Goal: Information Seeking & Learning: Learn about a topic

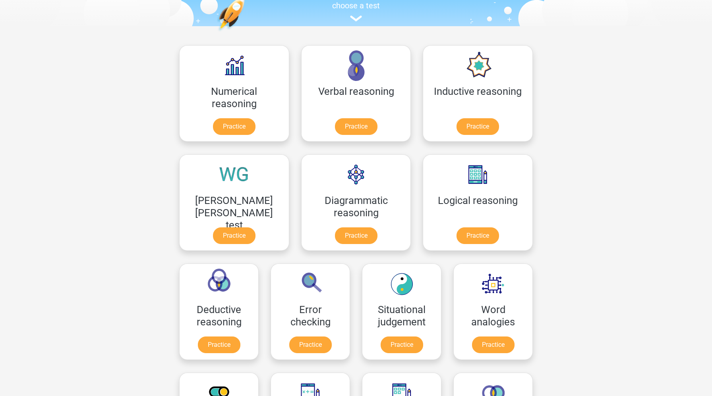
scroll to position [118, 0]
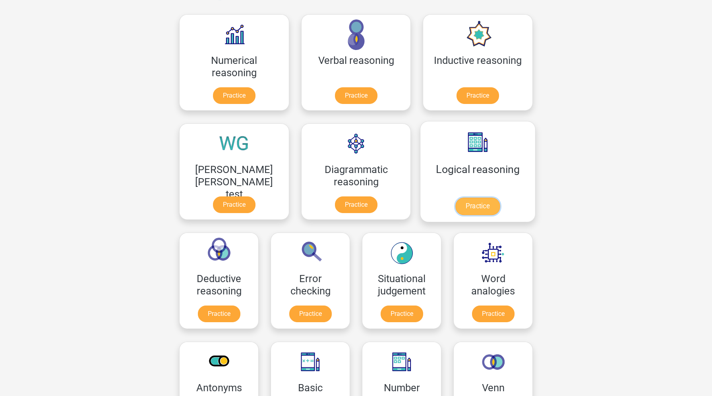
click at [455, 211] on link "Practice" at bounding box center [477, 206] width 44 height 17
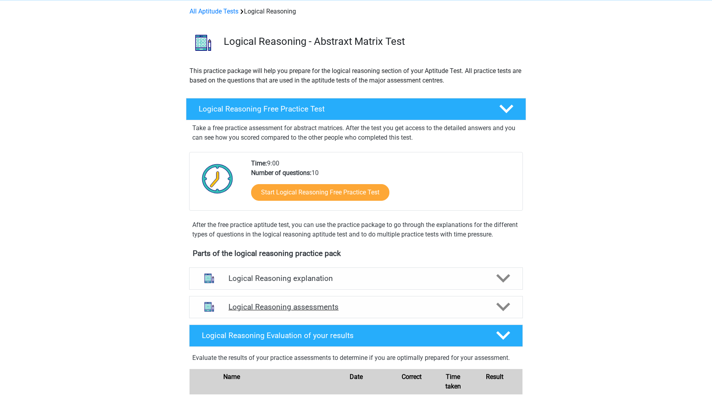
scroll to position [124, 0]
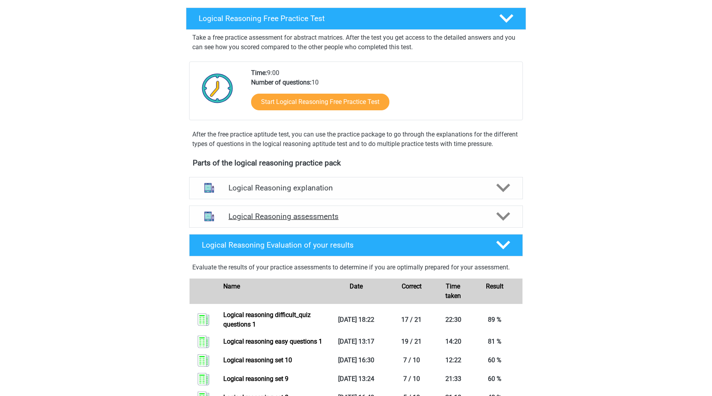
click at [304, 221] on h4 "Logical Reasoning assessments" at bounding box center [355, 216] width 255 height 9
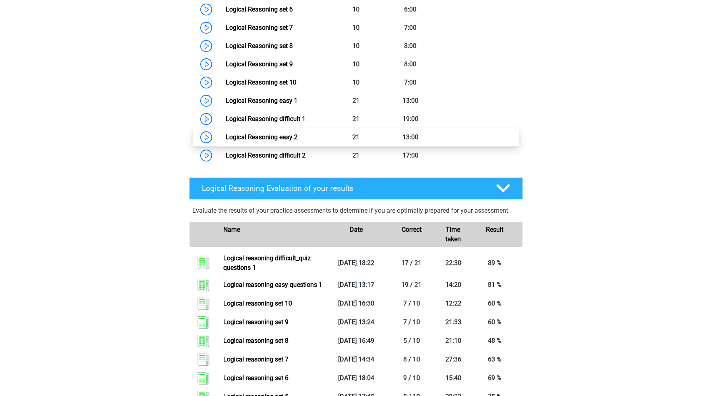
scroll to position [513, 0]
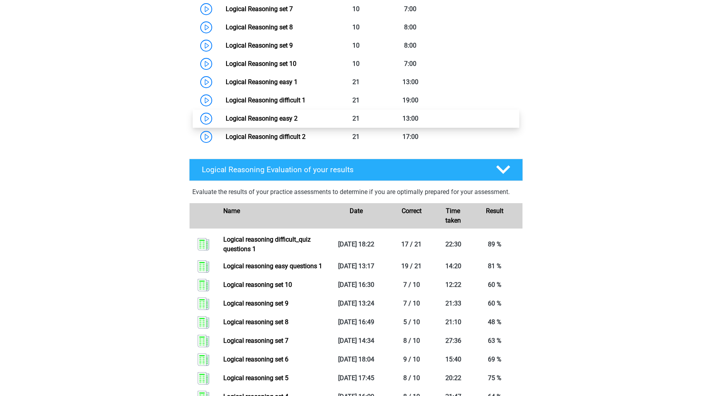
click at [226, 122] on link "Logical Reasoning easy 2" at bounding box center [262, 119] width 72 height 8
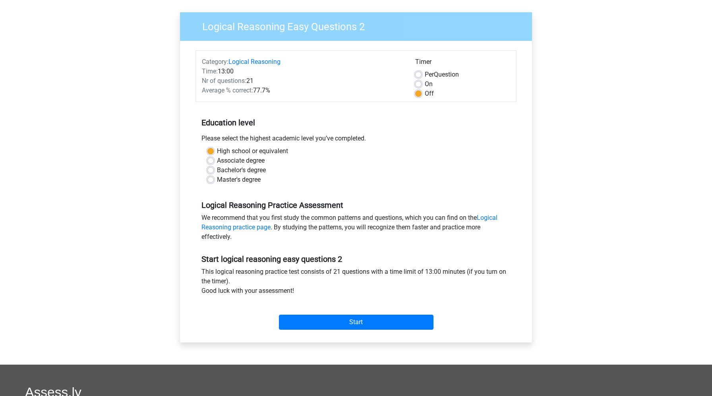
scroll to position [88, 0]
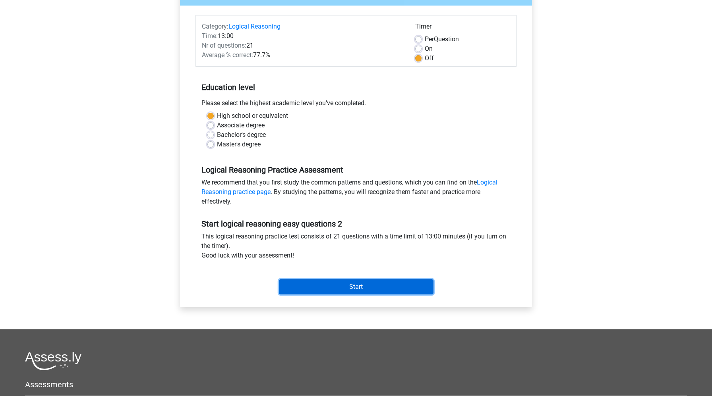
click at [404, 293] on input "Start" at bounding box center [356, 287] width 155 height 15
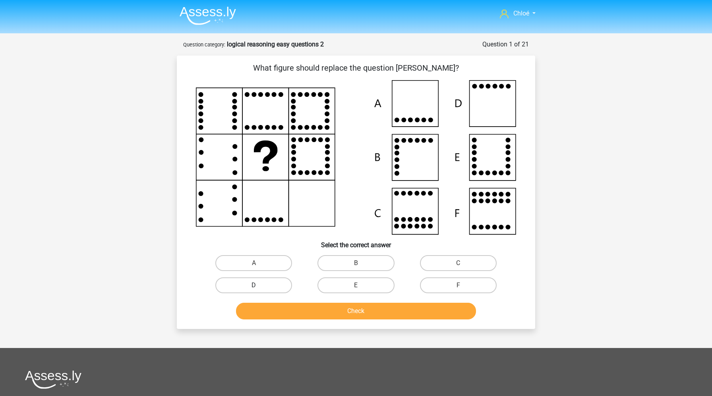
click at [272, 290] on label "D" at bounding box center [253, 286] width 77 height 16
click at [259, 290] on input "D" at bounding box center [256, 288] width 5 height 5
radio input "true"
click at [279, 308] on button "Check" at bounding box center [356, 311] width 240 height 17
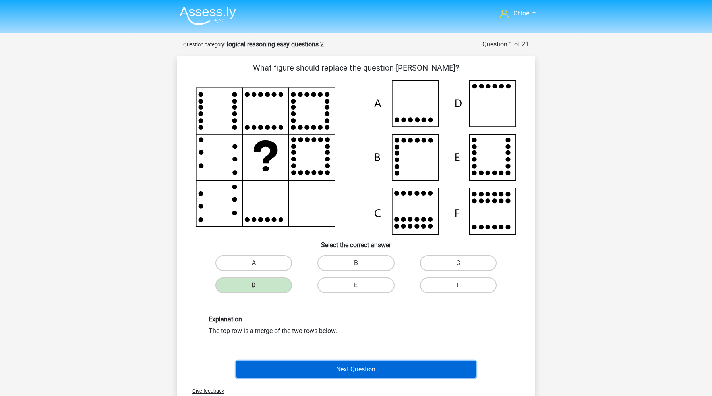
click at [280, 364] on button "Next Question" at bounding box center [356, 369] width 240 height 17
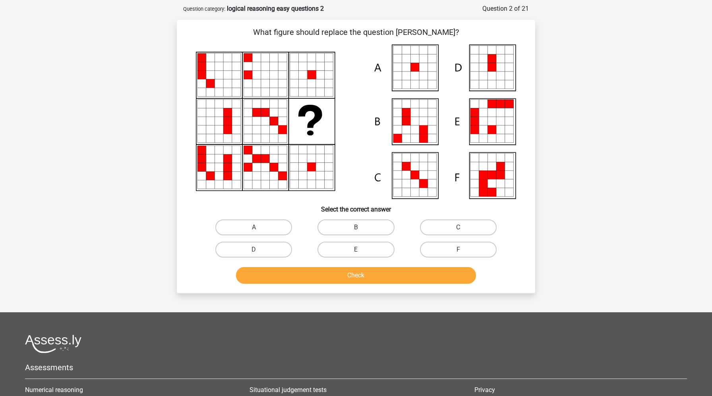
scroll to position [40, 0]
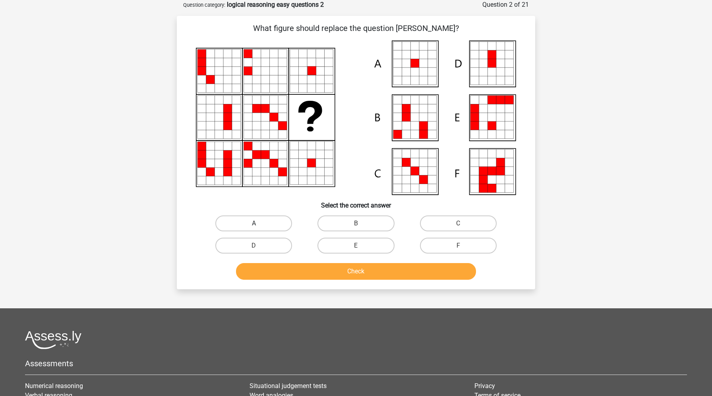
click at [265, 228] on label "A" at bounding box center [253, 224] width 77 height 16
click at [259, 228] on input "A" at bounding box center [256, 226] width 5 height 5
radio input "true"
click at [279, 270] on button "Check" at bounding box center [356, 271] width 240 height 17
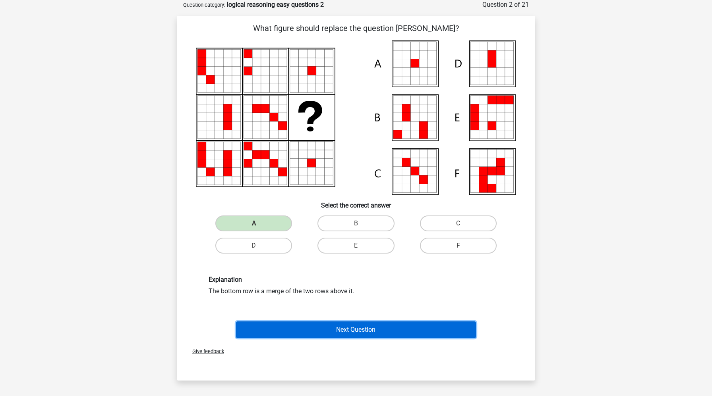
click at [284, 331] on button "Next Question" at bounding box center [356, 330] width 240 height 17
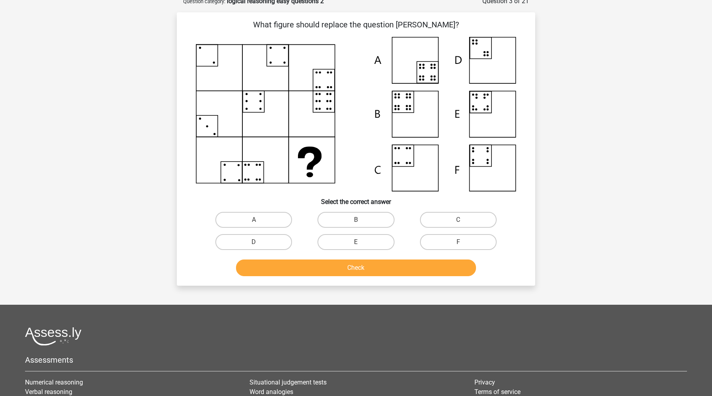
scroll to position [43, 0]
click at [359, 223] on input "B" at bounding box center [358, 222] width 5 height 5
radio input "true"
click at [364, 266] on button "Check" at bounding box center [356, 268] width 240 height 17
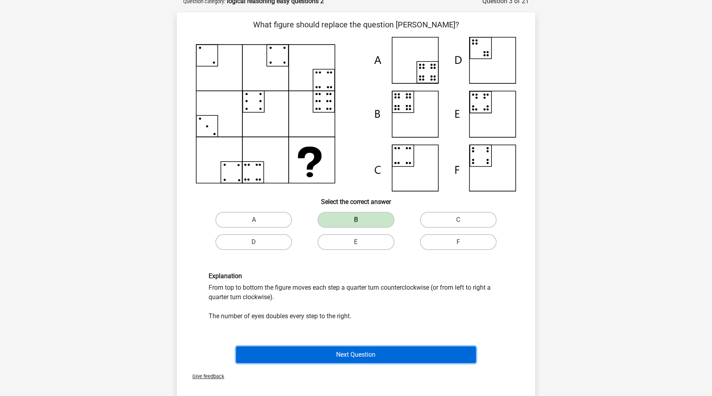
click at [335, 355] on button "Next Question" at bounding box center [356, 355] width 240 height 17
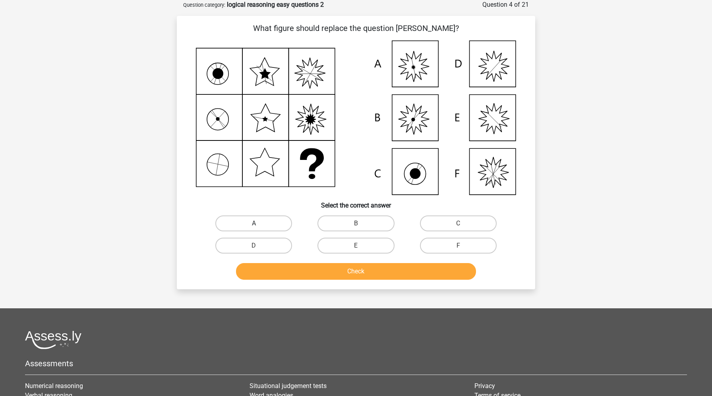
click at [259, 228] on label "A" at bounding box center [253, 224] width 77 height 16
click at [259, 228] on input "A" at bounding box center [256, 226] width 5 height 5
radio input "true"
click at [301, 263] on button "Check" at bounding box center [356, 271] width 240 height 17
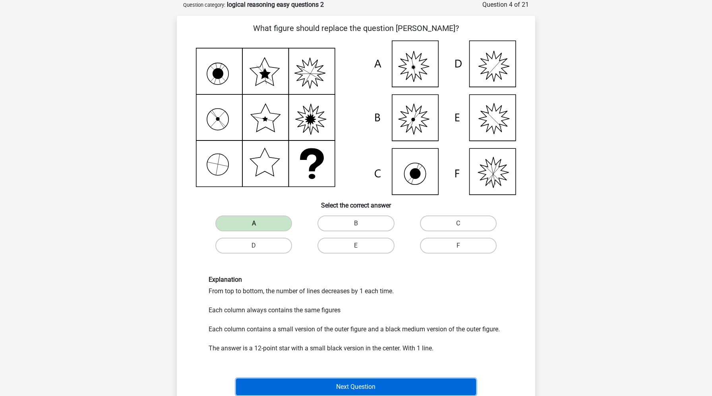
click at [316, 392] on button "Next Question" at bounding box center [356, 387] width 240 height 17
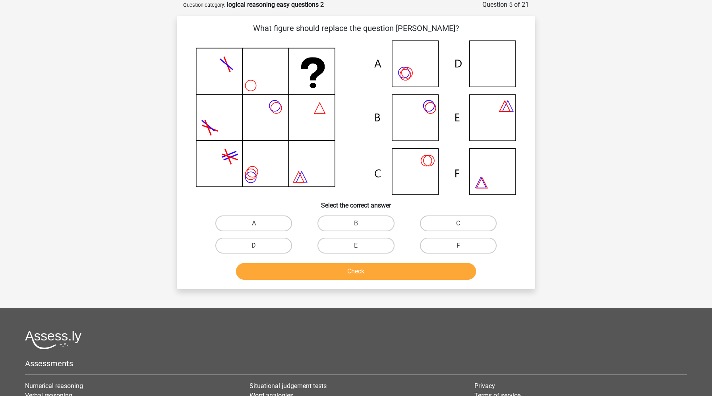
click at [272, 251] on label "D" at bounding box center [253, 246] width 77 height 16
click at [259, 251] on input "D" at bounding box center [256, 248] width 5 height 5
radio input "true"
click at [284, 279] on button "Check" at bounding box center [356, 271] width 240 height 17
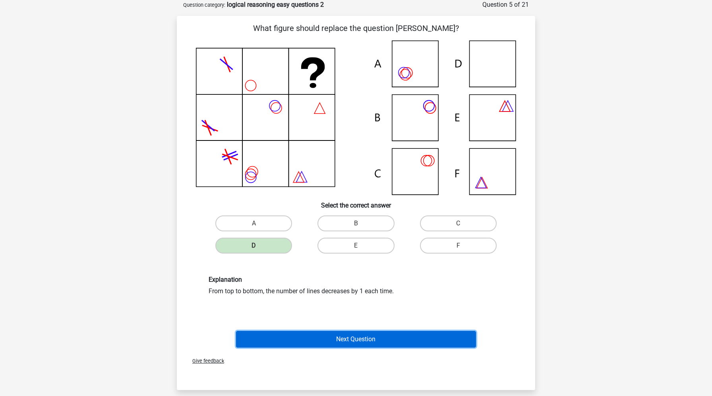
click at [302, 345] on button "Next Question" at bounding box center [356, 339] width 240 height 17
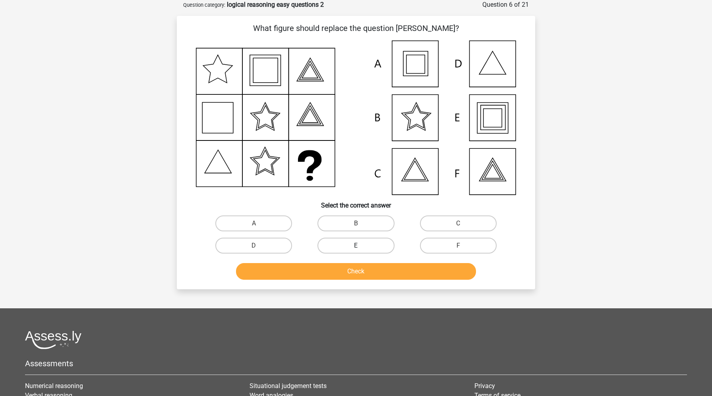
click at [356, 251] on label "E" at bounding box center [355, 246] width 77 height 16
click at [356, 251] on input "E" at bounding box center [358, 248] width 5 height 5
radio input "true"
click at [357, 272] on button "Check" at bounding box center [356, 271] width 240 height 17
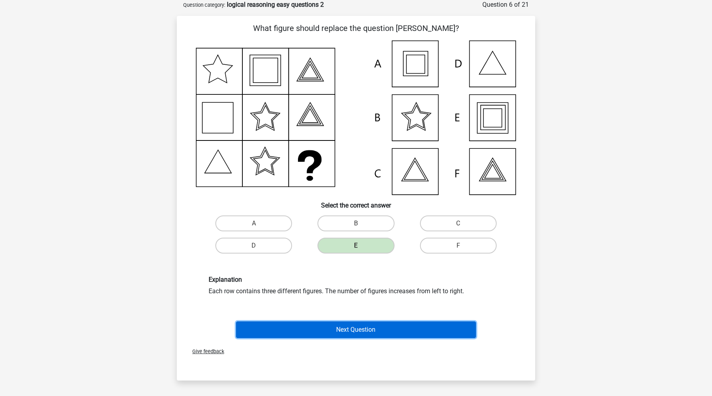
click at [352, 337] on button "Next Question" at bounding box center [356, 330] width 240 height 17
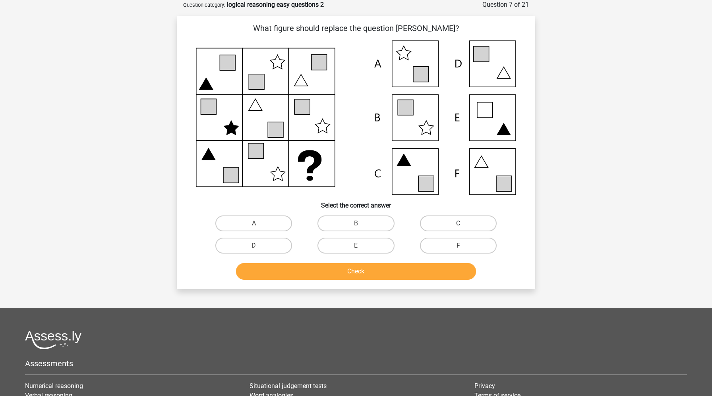
click at [460, 223] on label "C" at bounding box center [458, 224] width 77 height 16
click at [460, 224] on input "C" at bounding box center [460, 226] width 5 height 5
radio input "true"
click at [417, 271] on button "Check" at bounding box center [356, 271] width 240 height 17
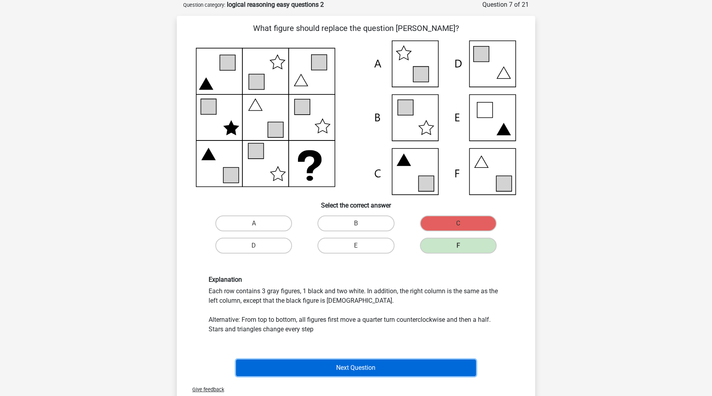
click at [390, 373] on button "Next Question" at bounding box center [356, 368] width 240 height 17
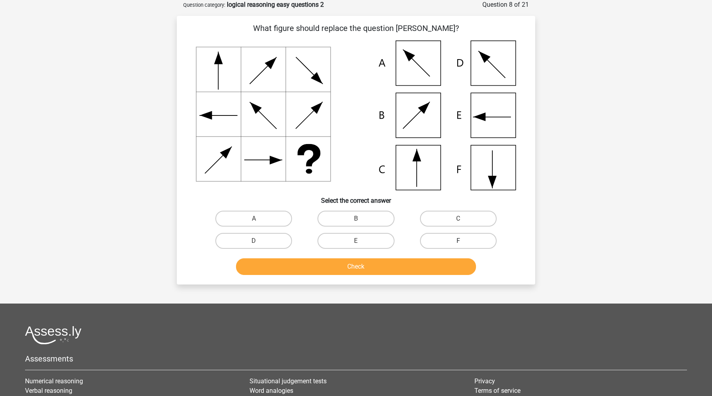
click at [454, 242] on label "F" at bounding box center [458, 241] width 77 height 16
click at [458, 242] on input "F" at bounding box center [460, 243] width 5 height 5
radio input "true"
click at [426, 272] on button "Check" at bounding box center [356, 267] width 240 height 17
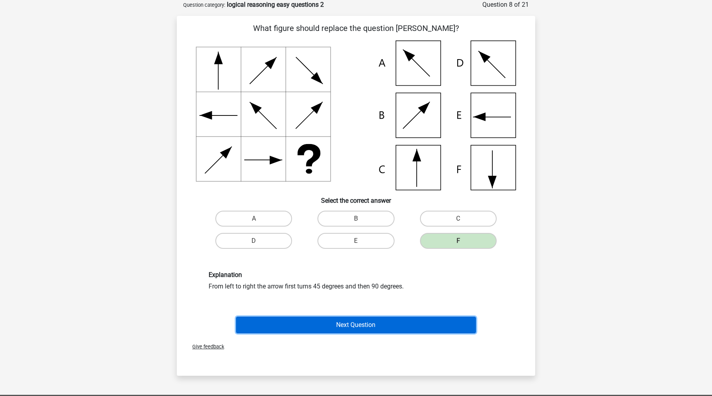
click at [422, 325] on button "Next Question" at bounding box center [356, 325] width 240 height 17
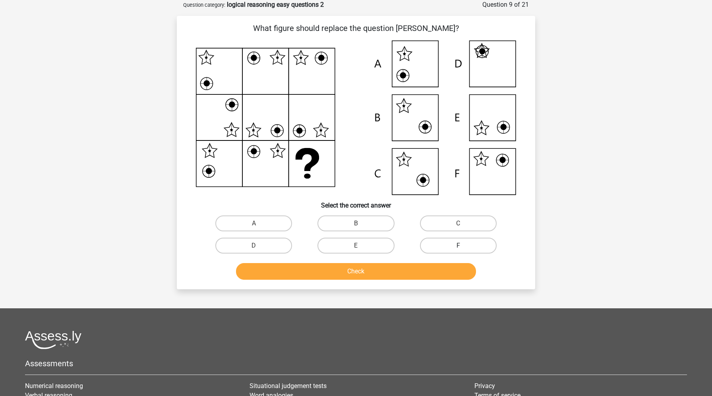
click at [473, 245] on label "F" at bounding box center [458, 246] width 77 height 16
click at [463, 246] on input "F" at bounding box center [460, 248] width 5 height 5
radio input "true"
click at [454, 274] on button "Check" at bounding box center [356, 271] width 240 height 17
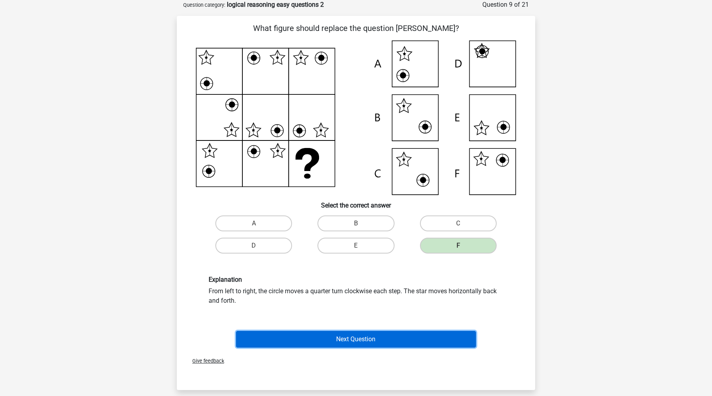
click at [448, 334] on button "Next Question" at bounding box center [356, 339] width 240 height 17
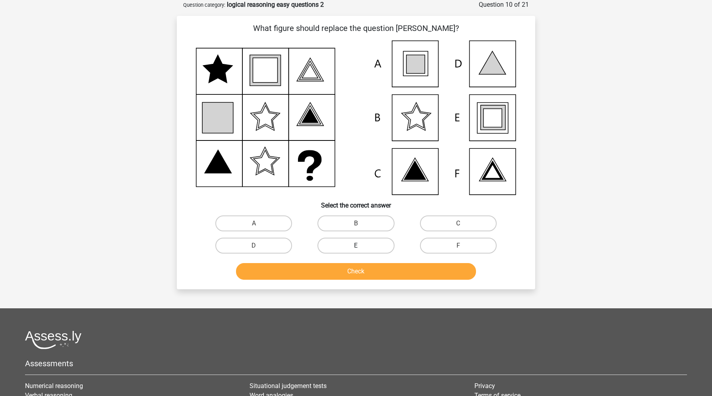
click at [371, 245] on label "E" at bounding box center [355, 246] width 77 height 16
click at [361, 246] on input "E" at bounding box center [358, 248] width 5 height 5
radio input "true"
click at [377, 271] on button "Check" at bounding box center [356, 271] width 240 height 17
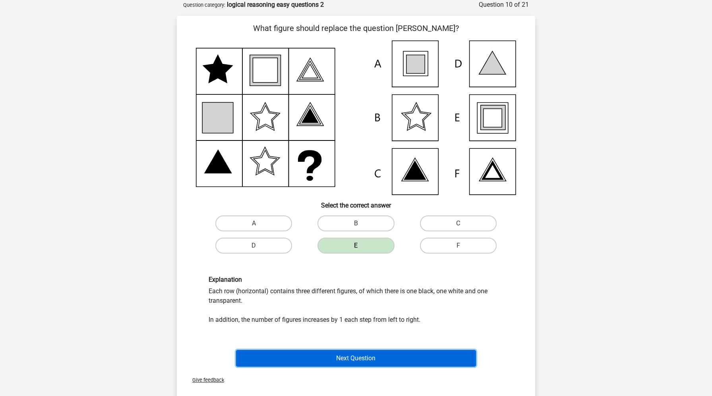
click at [381, 353] on button "Next Question" at bounding box center [356, 358] width 240 height 17
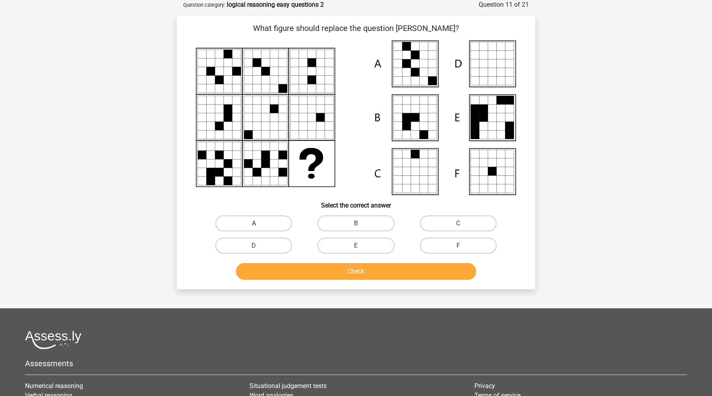
click at [279, 223] on label "A" at bounding box center [253, 224] width 77 height 16
click at [259, 224] on input "A" at bounding box center [256, 226] width 5 height 5
radio input "true"
click at [302, 270] on button "Check" at bounding box center [356, 271] width 240 height 17
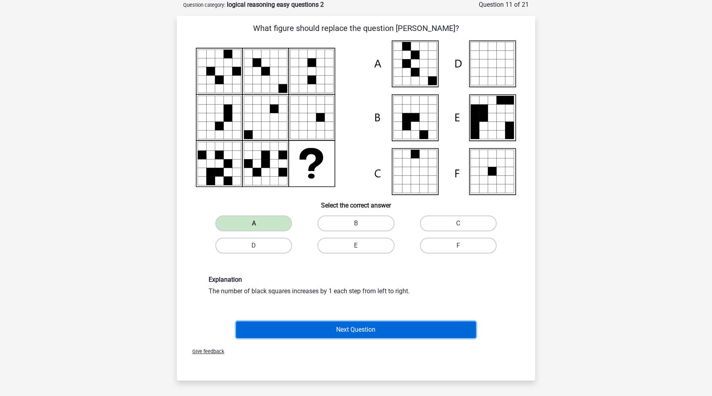
click at [316, 328] on button "Next Question" at bounding box center [356, 330] width 240 height 17
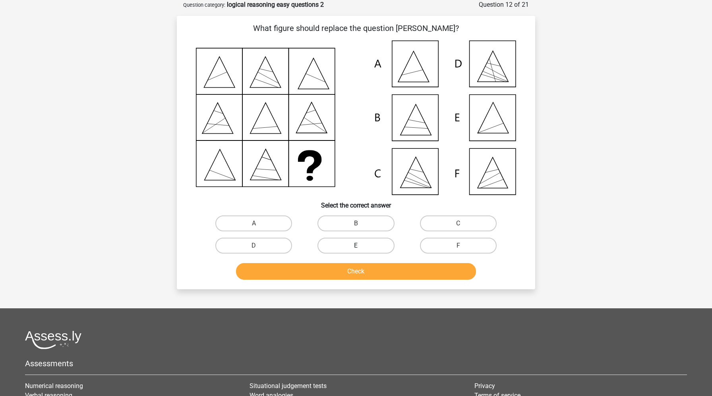
click at [351, 247] on label "E" at bounding box center [355, 246] width 77 height 16
click at [356, 247] on input "E" at bounding box center [358, 248] width 5 height 5
radio input "true"
click at [350, 271] on button "Check" at bounding box center [356, 271] width 240 height 17
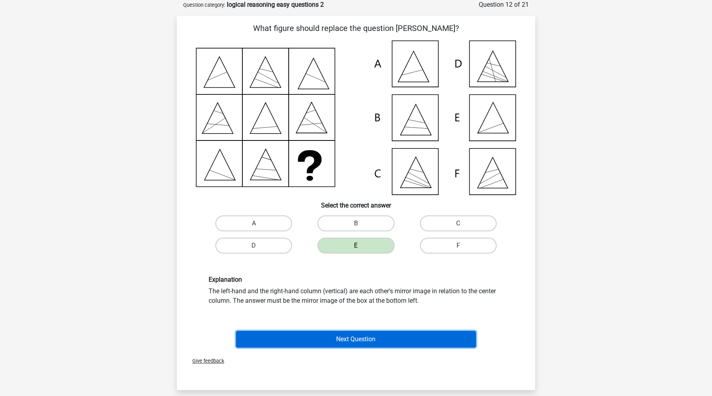
click at [355, 338] on button "Next Question" at bounding box center [356, 339] width 240 height 17
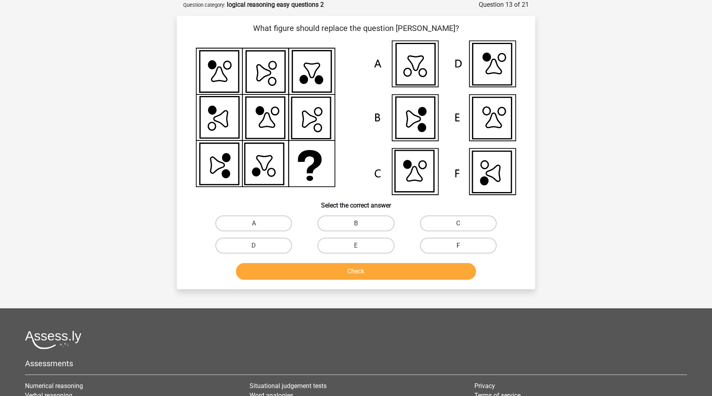
click at [466, 243] on label "F" at bounding box center [458, 246] width 77 height 16
click at [463, 246] on input "F" at bounding box center [460, 248] width 5 height 5
radio input "true"
click at [429, 275] on button "Check" at bounding box center [356, 271] width 240 height 17
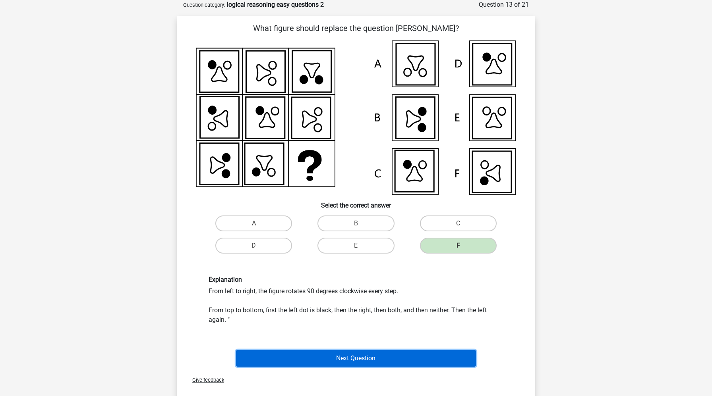
click at [400, 355] on button "Next Question" at bounding box center [356, 358] width 240 height 17
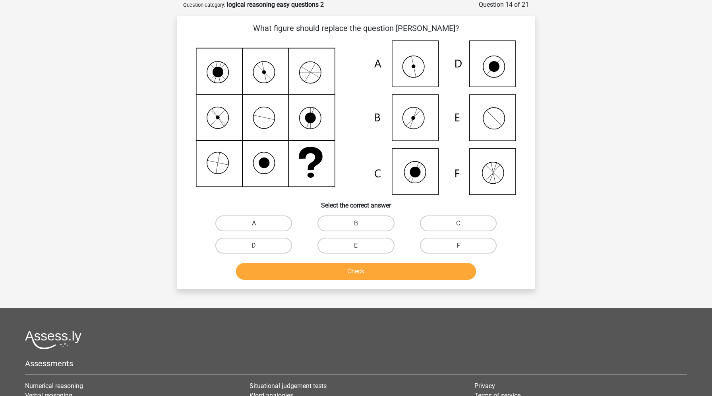
click at [275, 229] on label "A" at bounding box center [253, 224] width 77 height 16
click at [259, 229] on input "A" at bounding box center [256, 226] width 5 height 5
radio input "true"
click at [292, 269] on button "Check" at bounding box center [356, 271] width 240 height 17
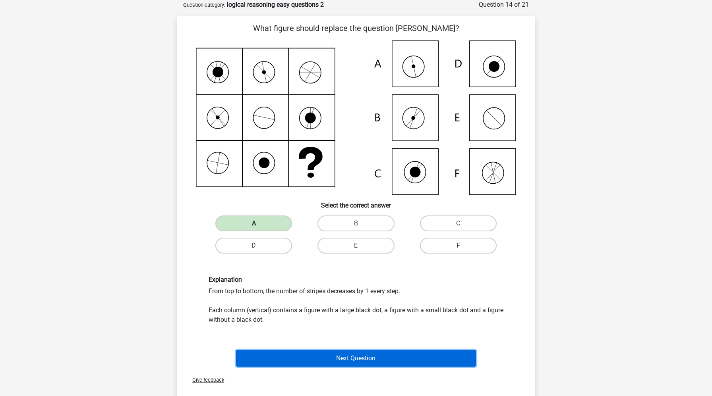
click at [280, 359] on button "Next Question" at bounding box center [356, 358] width 240 height 17
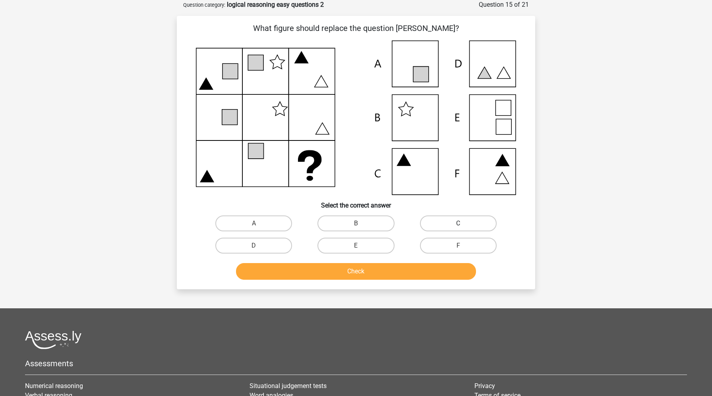
click at [468, 219] on label "C" at bounding box center [458, 224] width 77 height 16
click at [463, 224] on input "C" at bounding box center [460, 226] width 5 height 5
radio input "true"
click at [394, 274] on button "Check" at bounding box center [356, 271] width 240 height 17
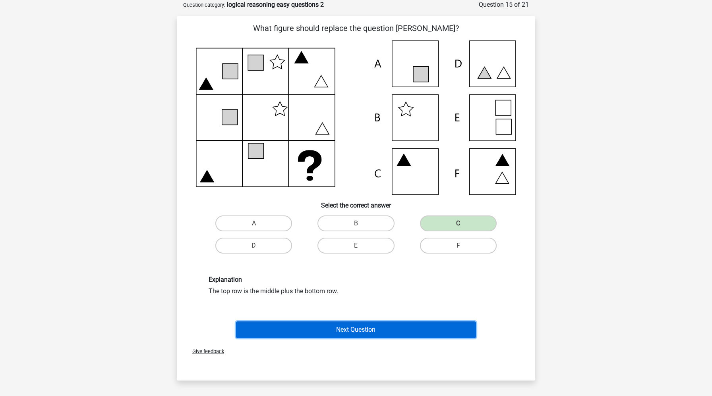
click at [380, 333] on button "Next Question" at bounding box center [356, 330] width 240 height 17
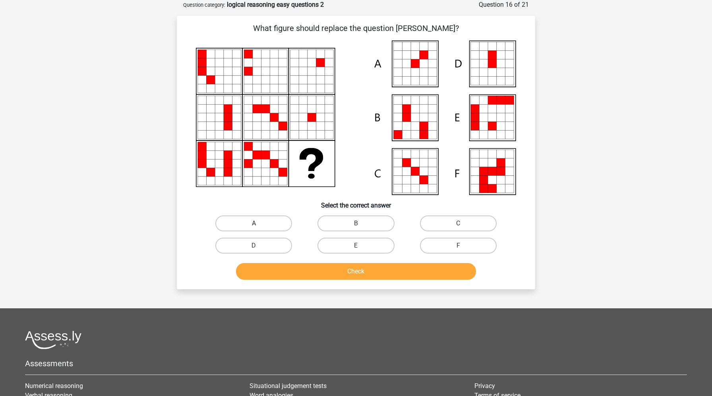
click at [276, 223] on label "A" at bounding box center [253, 224] width 77 height 16
click at [259, 224] on input "A" at bounding box center [256, 226] width 5 height 5
radio input "true"
click at [307, 270] on button "Check" at bounding box center [356, 271] width 240 height 17
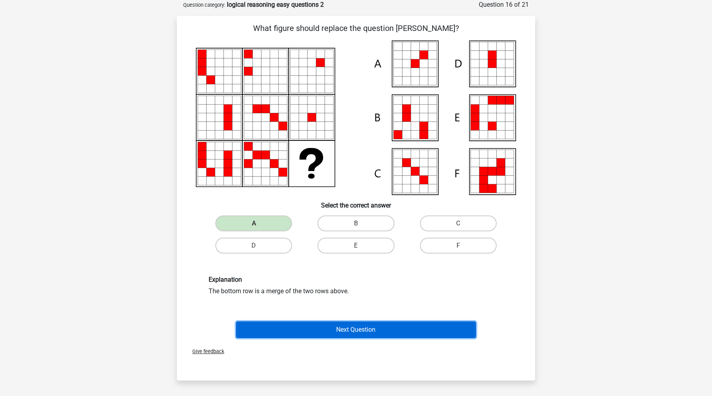
click at [327, 328] on button "Next Question" at bounding box center [356, 330] width 240 height 17
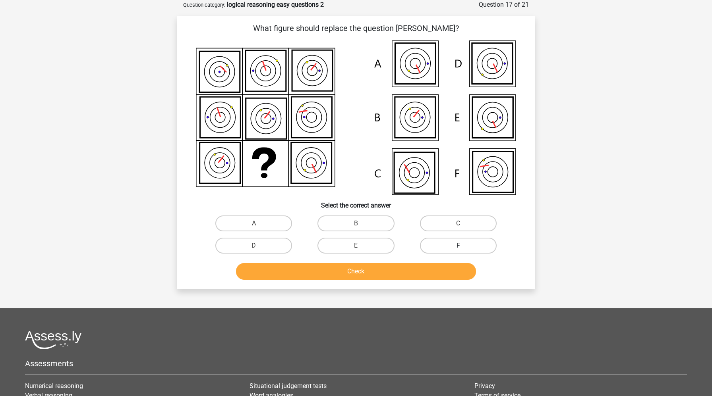
click at [468, 248] on label "F" at bounding box center [458, 246] width 77 height 16
click at [463, 248] on input "F" at bounding box center [460, 248] width 5 height 5
radio input "true"
click at [449, 271] on button "Check" at bounding box center [356, 271] width 240 height 17
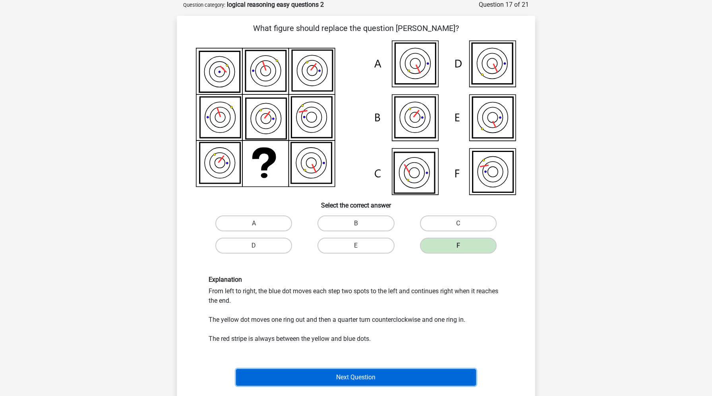
click at [410, 373] on button "Next Question" at bounding box center [356, 377] width 240 height 17
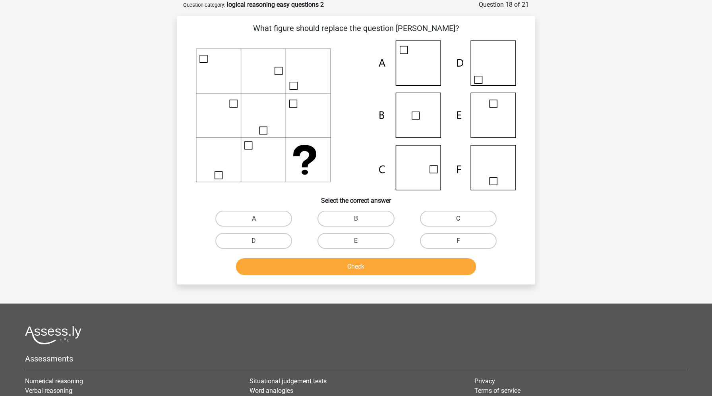
click at [466, 214] on label "C" at bounding box center [458, 219] width 77 height 16
click at [463, 219] on input "C" at bounding box center [460, 221] width 5 height 5
radio input "true"
click at [428, 269] on button "Check" at bounding box center [356, 267] width 240 height 17
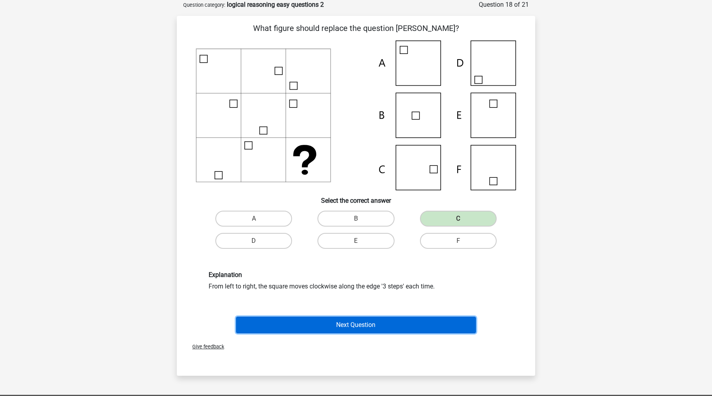
click at [435, 321] on button "Next Question" at bounding box center [356, 325] width 240 height 17
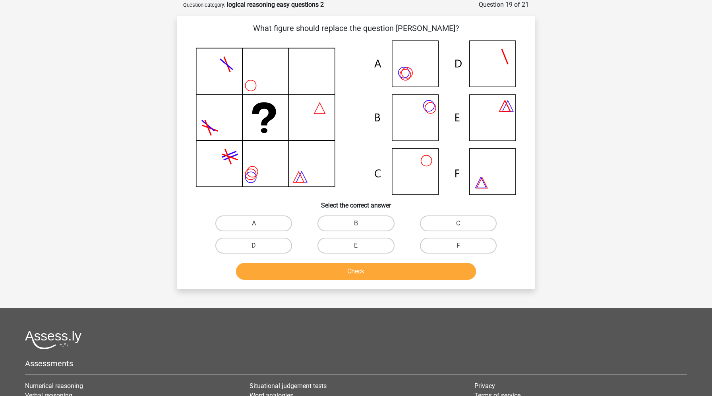
click at [364, 226] on label "B" at bounding box center [355, 224] width 77 height 16
click at [361, 226] on input "B" at bounding box center [358, 226] width 5 height 5
radio input "true"
click at [365, 269] on button "Check" at bounding box center [356, 271] width 240 height 17
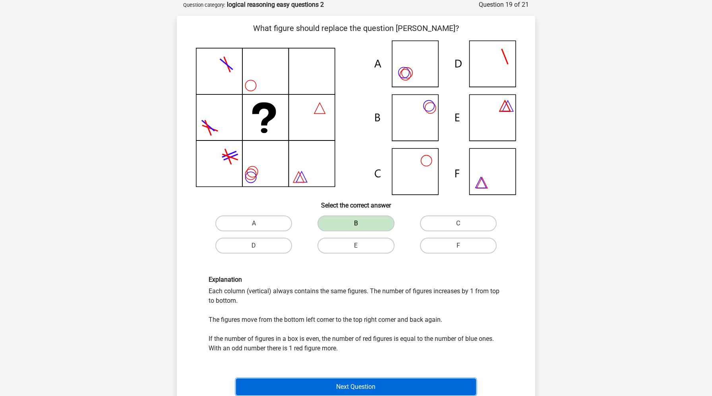
click at [373, 391] on button "Next Question" at bounding box center [356, 387] width 240 height 17
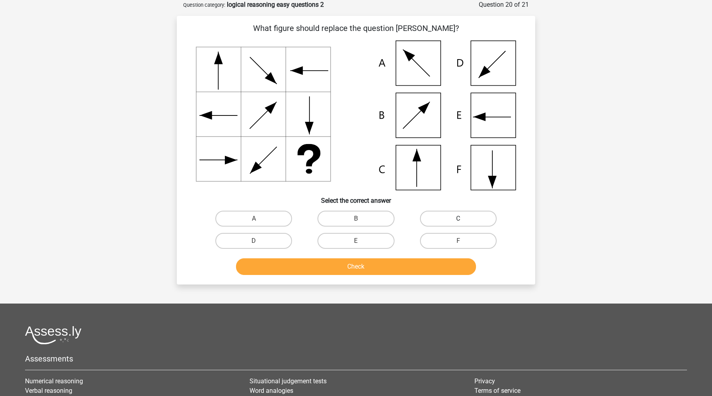
click at [474, 222] on label "C" at bounding box center [458, 219] width 77 height 16
click at [463, 222] on input "C" at bounding box center [460, 221] width 5 height 5
radio input "true"
click at [437, 272] on button "Check" at bounding box center [356, 267] width 240 height 17
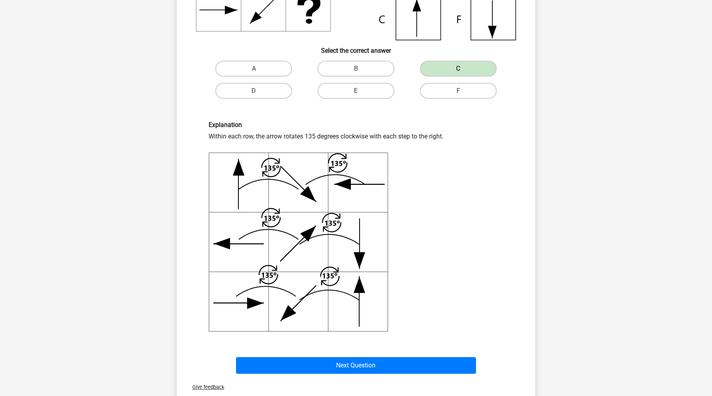
scroll to position [356, 0]
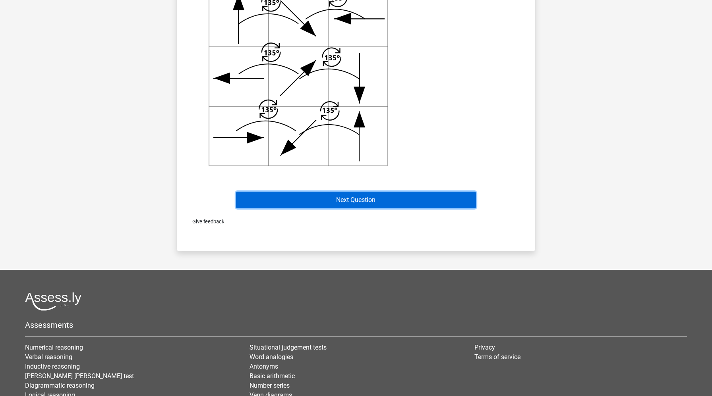
click at [410, 200] on button "Next Question" at bounding box center [356, 200] width 240 height 17
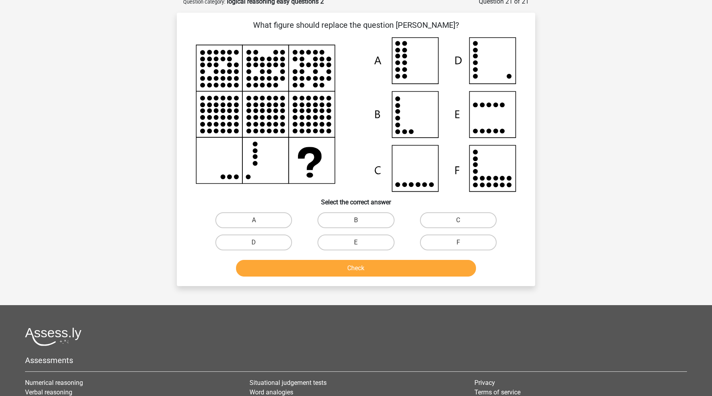
scroll to position [40, 0]
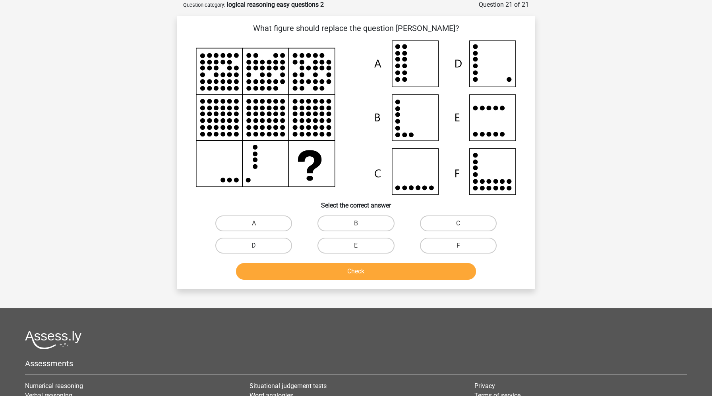
click at [278, 248] on label "D" at bounding box center [253, 246] width 77 height 16
click at [259, 248] on input "D" at bounding box center [256, 248] width 5 height 5
radio input "true"
click at [297, 272] on button "Check" at bounding box center [356, 271] width 240 height 17
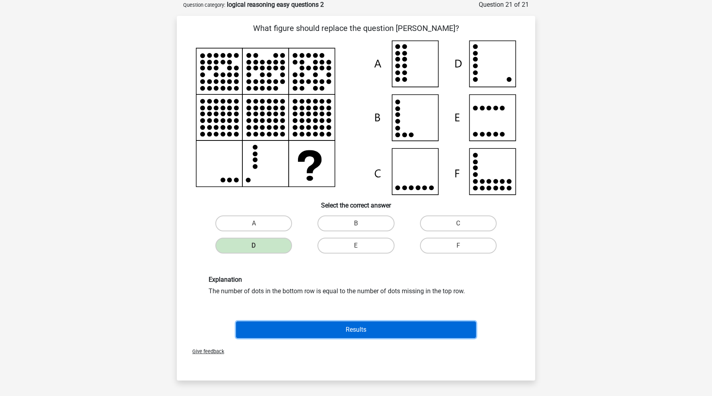
click at [304, 329] on button "Results" at bounding box center [356, 330] width 240 height 17
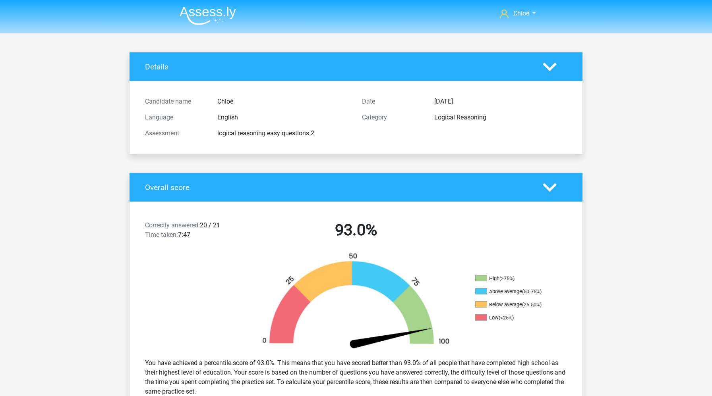
click at [216, 16] on img at bounding box center [208, 15] width 56 height 19
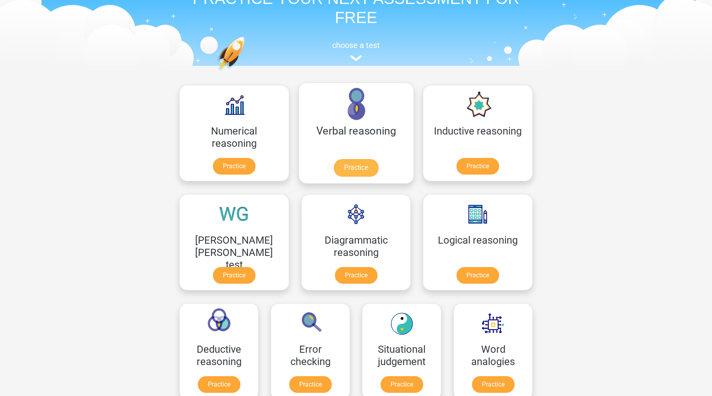
scroll to position [84, 0]
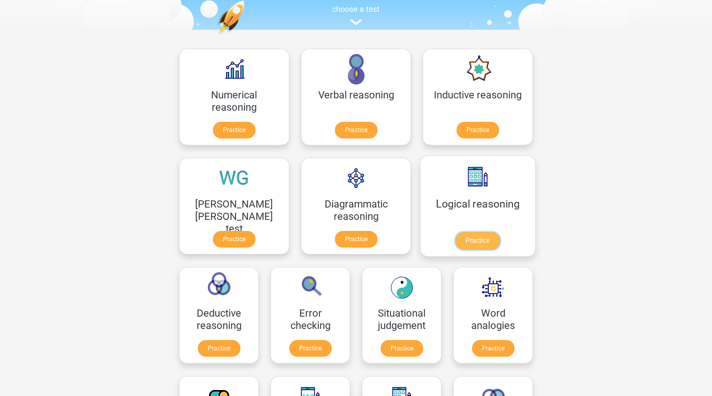
click at [455, 248] on link "Practice" at bounding box center [477, 240] width 44 height 17
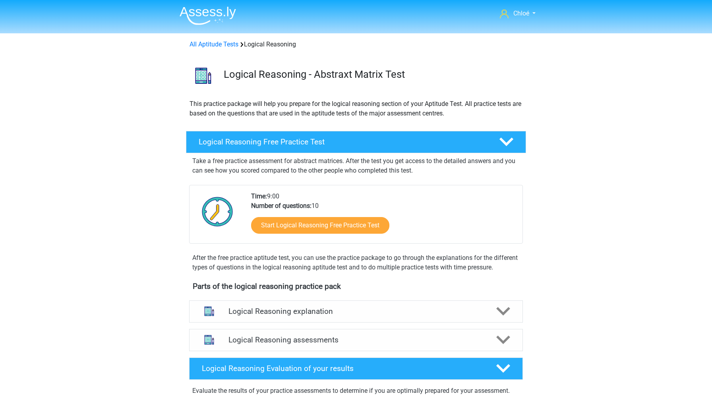
click at [202, 15] on img at bounding box center [208, 15] width 56 height 19
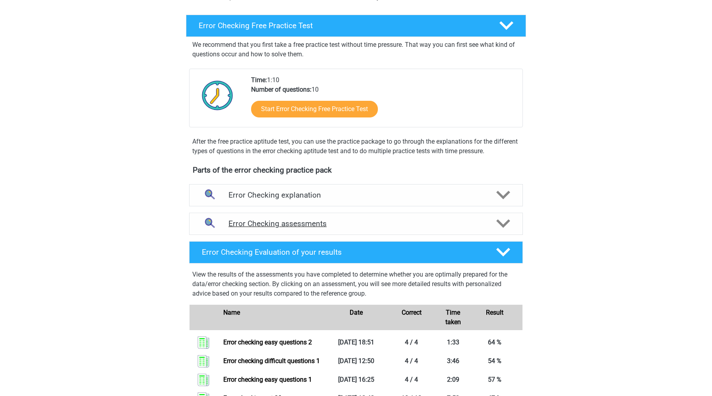
scroll to position [142, 0]
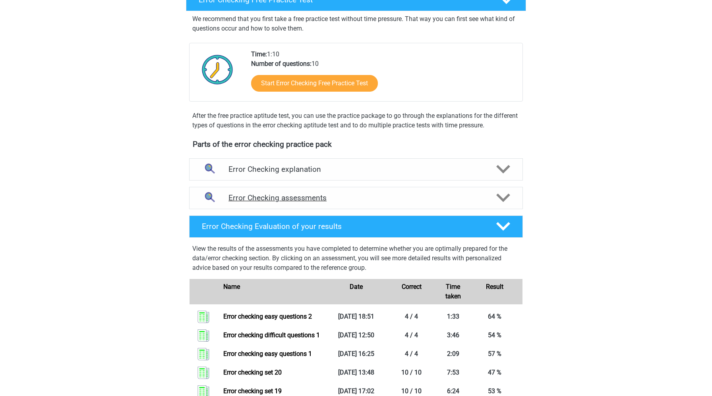
click at [423, 200] on h4 "Error Checking assessments" at bounding box center [355, 197] width 255 height 9
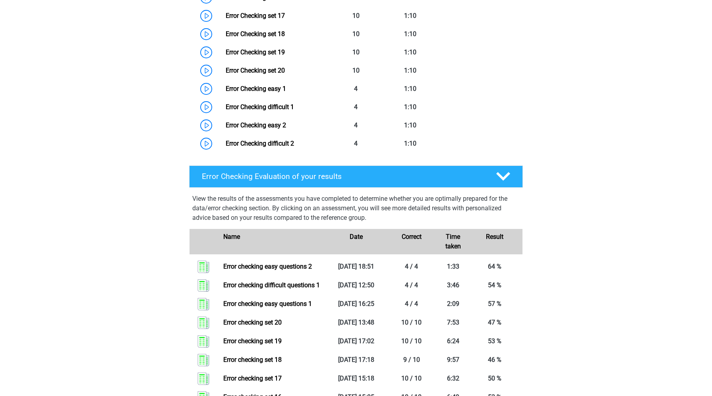
scroll to position [690, 0]
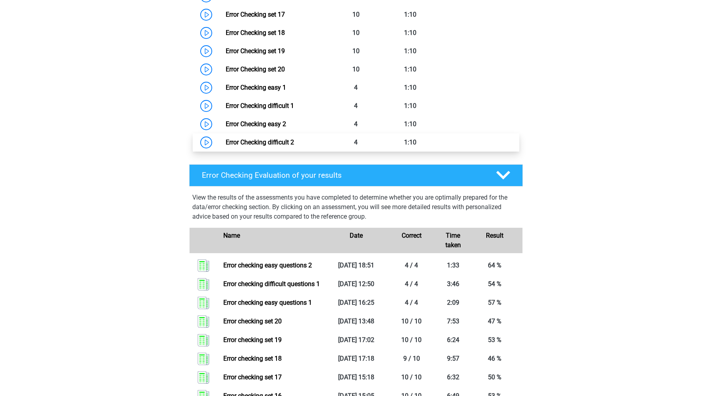
click at [226, 143] on link "Error Checking difficult 2" at bounding box center [260, 143] width 68 height 8
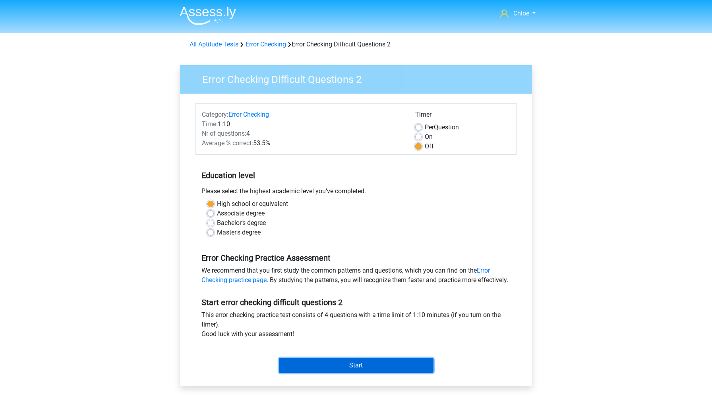
click at [350, 373] on input "Start" at bounding box center [356, 365] width 155 height 15
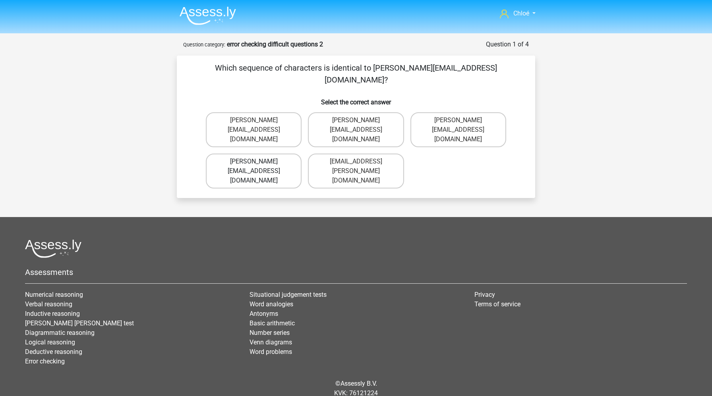
click at [257, 154] on label "Ava-Carroll@mailme.uk.com" at bounding box center [254, 171] width 96 height 35
click at [257, 162] on input "Ava-Carroll@mailme.uk.com" at bounding box center [256, 164] width 5 height 5
radio input "true"
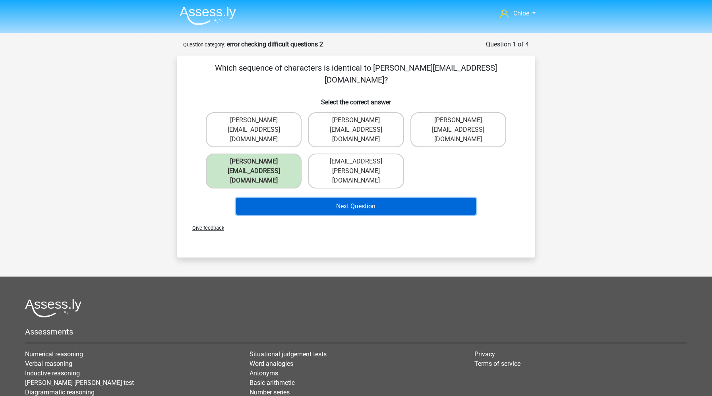
click at [303, 198] on button "Next Question" at bounding box center [356, 206] width 240 height 17
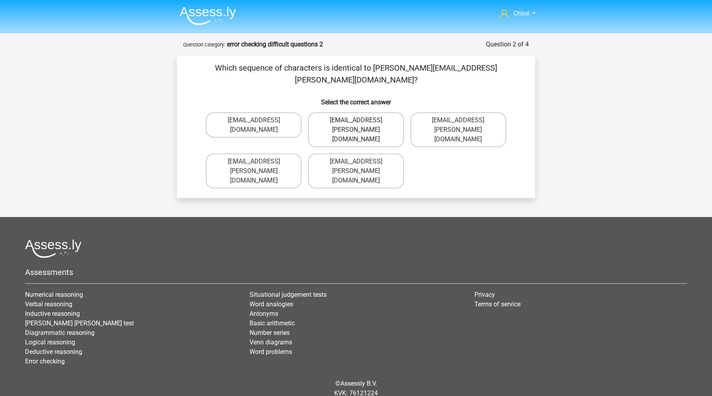
click at [386, 112] on label "Theo+Sadler@Gmail.uk.com" at bounding box center [356, 129] width 96 height 35
click at [361, 120] on input "Theo+Sadler@Gmail.uk.com" at bounding box center [358, 122] width 5 height 5
radio input "true"
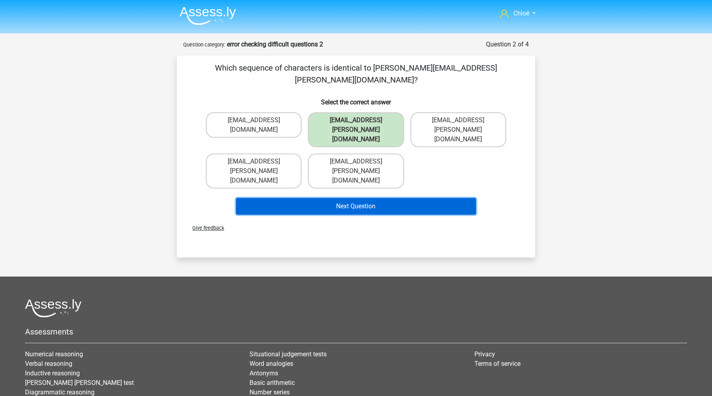
click at [383, 198] on button "Next Question" at bounding box center [356, 206] width 240 height 17
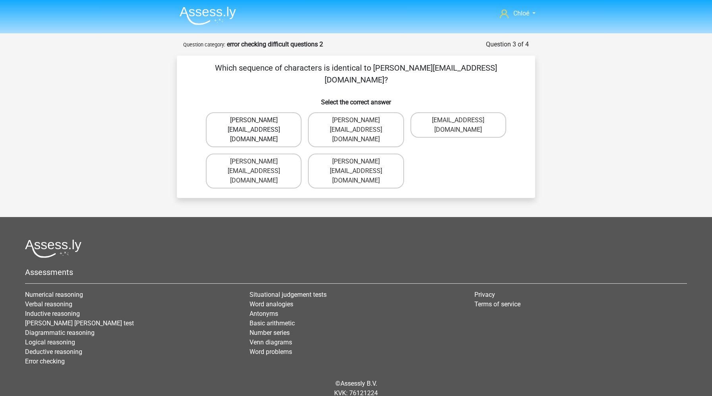
click at [278, 112] on label "Michael_Meade@joymail.gr" at bounding box center [254, 129] width 96 height 35
click at [259, 120] on input "Michael_Meade@joymail.gr" at bounding box center [256, 122] width 5 height 5
radio input "true"
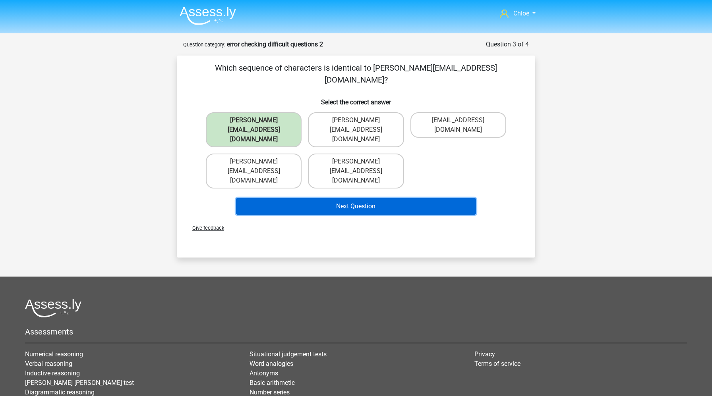
click at [296, 198] on button "Next Question" at bounding box center [356, 206] width 240 height 17
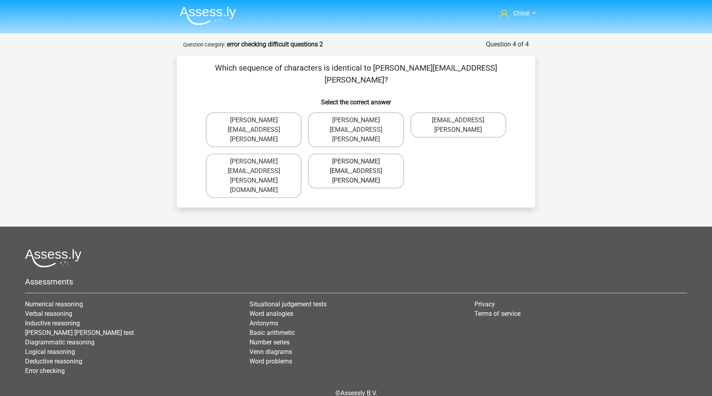
click at [334, 154] on label "Arthur.Bradley@mailme.coo" at bounding box center [356, 171] width 96 height 35
click at [356, 162] on input "Arthur.Bradley@mailme.coo" at bounding box center [358, 164] width 5 height 5
radio input "true"
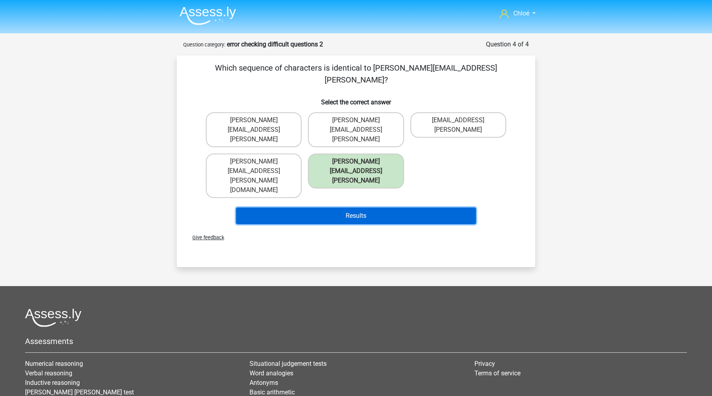
click at [341, 208] on button "Results" at bounding box center [356, 216] width 240 height 17
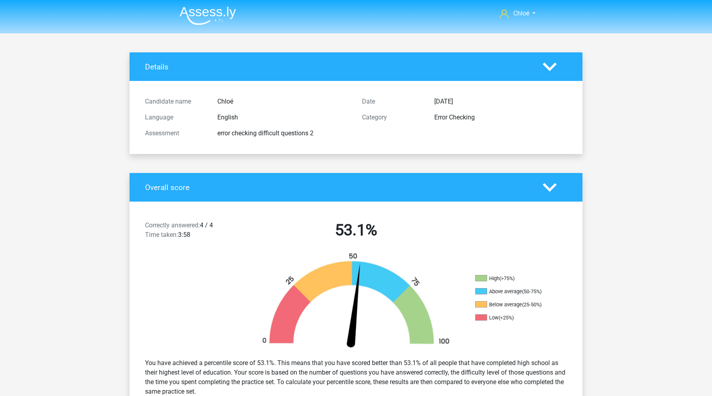
click at [223, 12] on img at bounding box center [208, 15] width 56 height 19
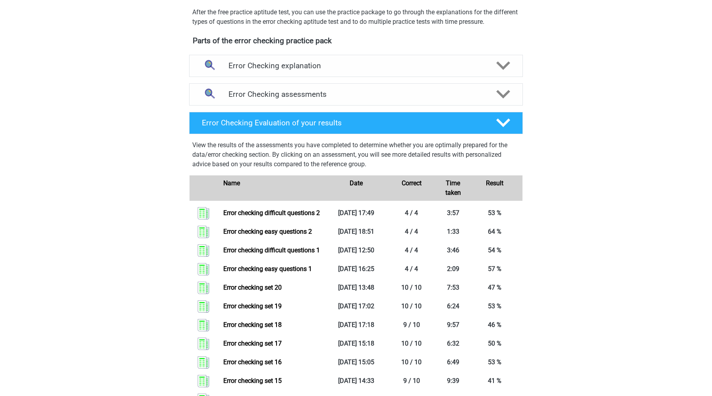
scroll to position [236, 0]
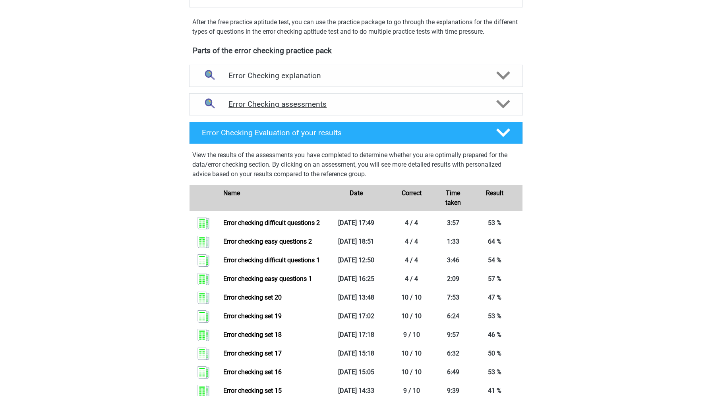
click at [482, 111] on div "Error Checking assessments" at bounding box center [356, 104] width 334 height 22
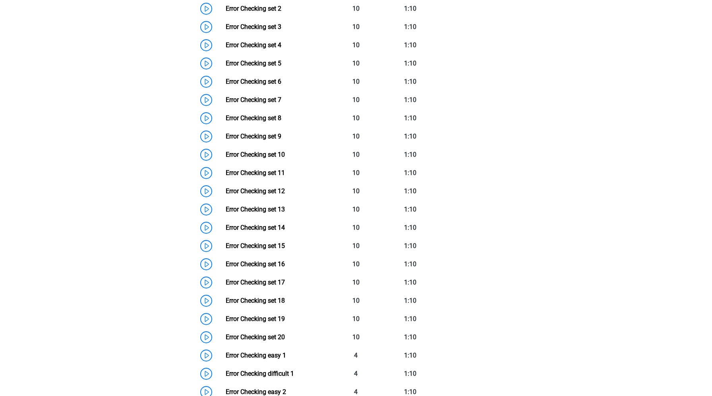
scroll to position [0, 0]
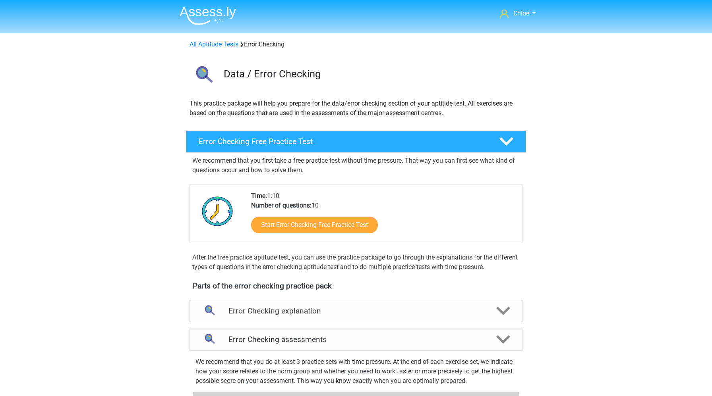
click at [222, 17] on img at bounding box center [208, 15] width 56 height 19
